Goal: Task Accomplishment & Management: Complete application form

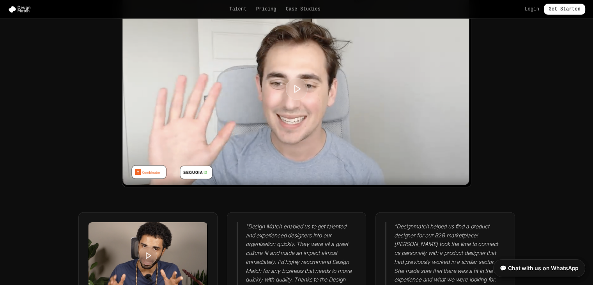
scroll to position [1967, 0]
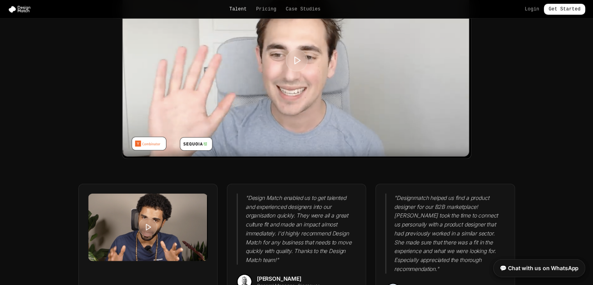
click at [241, 7] on link "Talent" at bounding box center [238, 9] width 18 height 6
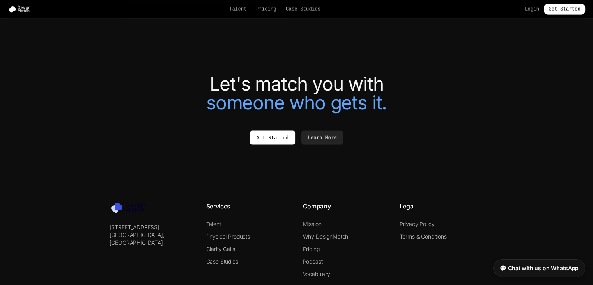
scroll to position [1756, 0]
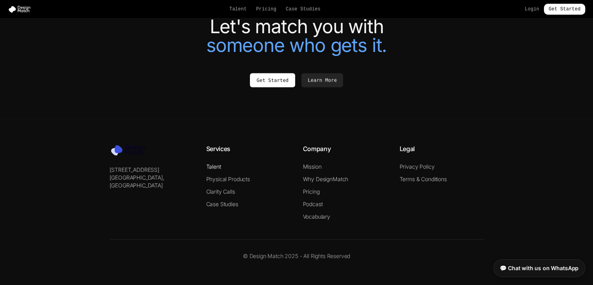
click at [213, 166] on link "Talent" at bounding box center [213, 166] width 15 height 7
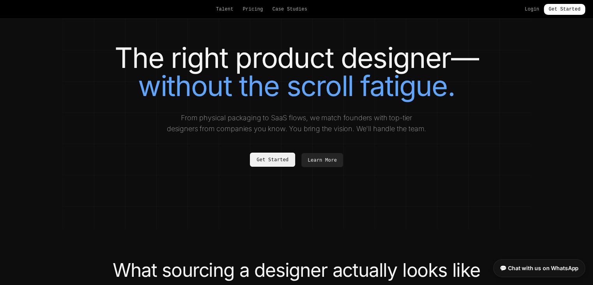
click at [271, 158] on link "Get Started" at bounding box center [272, 159] width 45 height 14
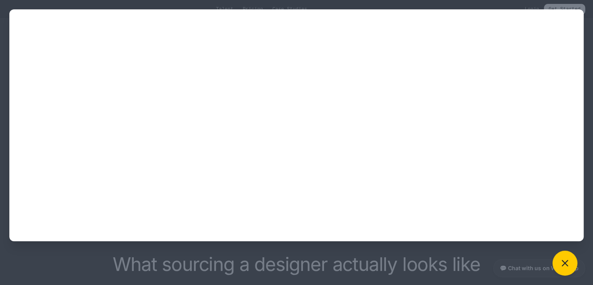
scroll to position [5, 0]
click at [381, 248] on div at bounding box center [296, 142] width 593 height 285
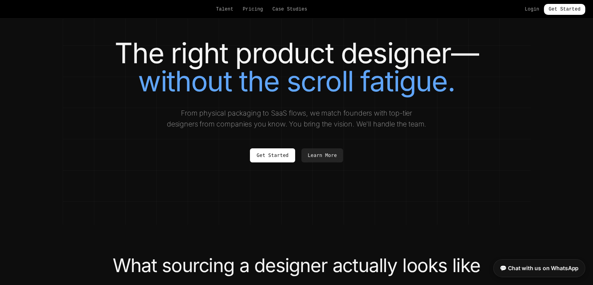
scroll to position [0, 0]
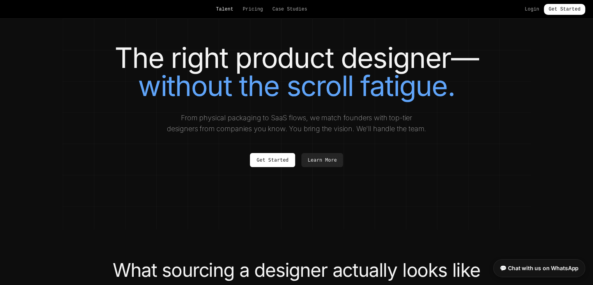
click at [234, 10] on link "Talent" at bounding box center [225, 9] width 18 height 6
